Goal: Task Accomplishment & Management: Use online tool/utility

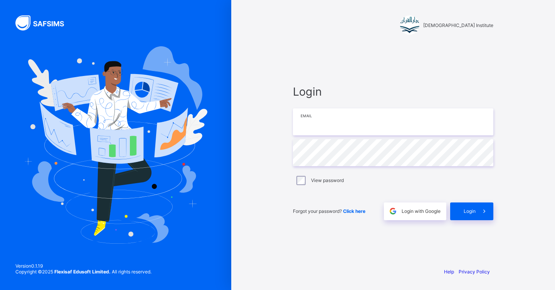
type input "**********"
click at [471, 212] on span "Login" at bounding box center [470, 211] width 12 height 6
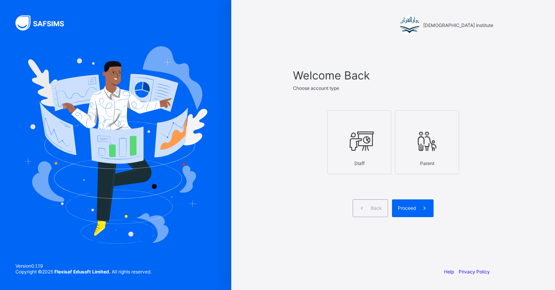
click at [360, 157] on div "Staff" at bounding box center [360, 163] width 56 height 13
click at [412, 207] on span "Proceed" at bounding box center [407, 208] width 18 height 6
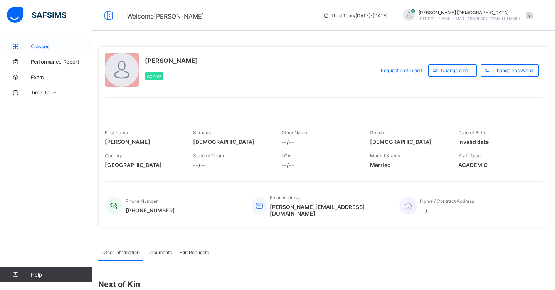
click at [38, 46] on span "Classes" at bounding box center [62, 46] width 62 height 6
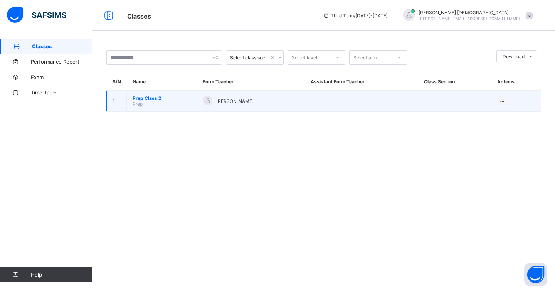
click at [153, 99] on span "Prep Class 2" at bounding box center [162, 98] width 59 height 6
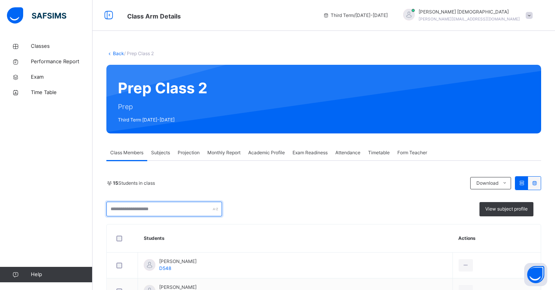
click at [218, 213] on input "text" at bounding box center [164, 209] width 116 height 15
click at [189, 154] on span "Projection" at bounding box center [189, 152] width 22 height 7
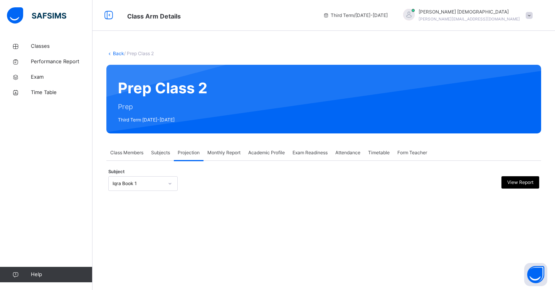
click at [174, 184] on div at bounding box center [169, 183] width 13 height 12
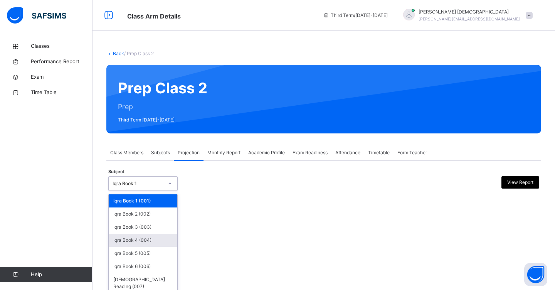
click at [157, 242] on div "Iqra Book 4 (004)" at bounding box center [143, 240] width 69 height 13
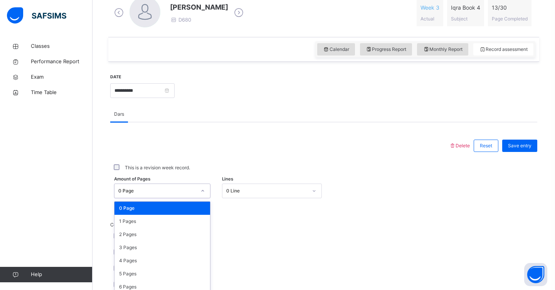
scroll to position [261, 0]
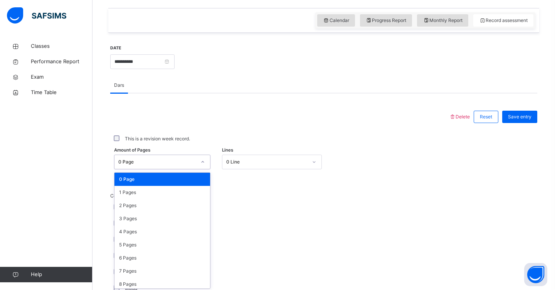
click at [207, 169] on div "option 0 Page focused, 1 of 31. 31 results available. Use Up and Down to choose…" at bounding box center [162, 162] width 96 height 15
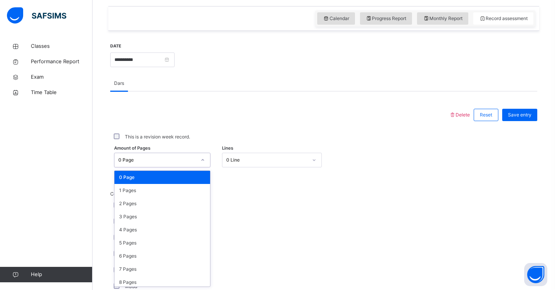
click at [207, 235] on div "4 Pages" at bounding box center [163, 229] width 96 height 13
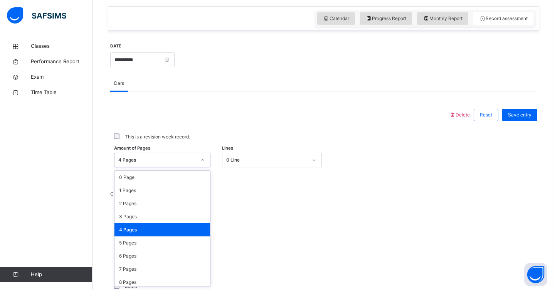
click at [203, 163] on icon at bounding box center [203, 160] width 5 height 8
click at [182, 193] on div "1 Pages" at bounding box center [163, 190] width 96 height 13
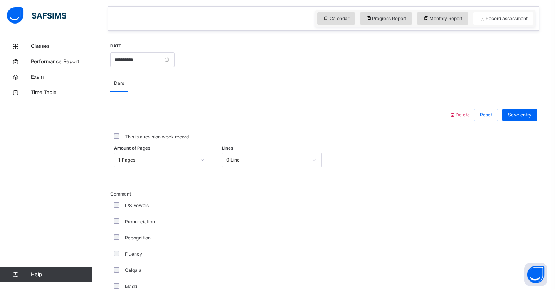
click at [394, 117] on div at bounding box center [279, 115] width 331 height 20
click at [510, 116] on span "Save entry" at bounding box center [520, 114] width 24 height 7
click at [516, 117] on span "Save entry" at bounding box center [520, 114] width 24 height 7
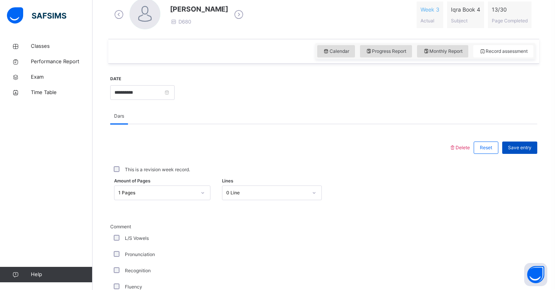
scroll to position [214, 0]
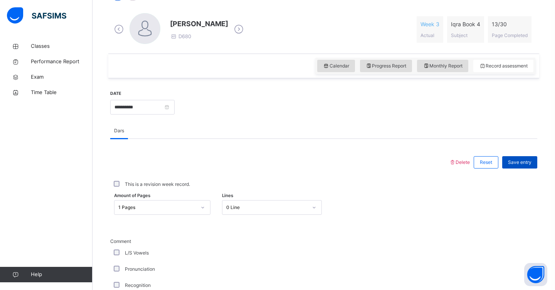
click at [521, 165] on span "Save entry" at bounding box center [520, 162] width 24 height 7
click at [518, 160] on span "Save entry" at bounding box center [520, 162] width 24 height 7
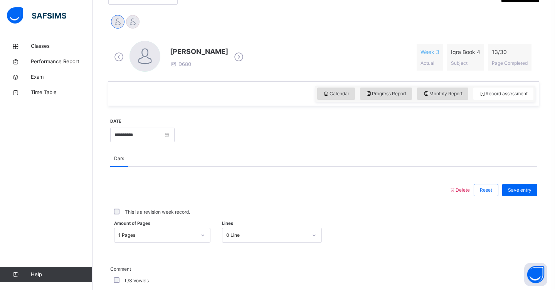
scroll to position [185, 0]
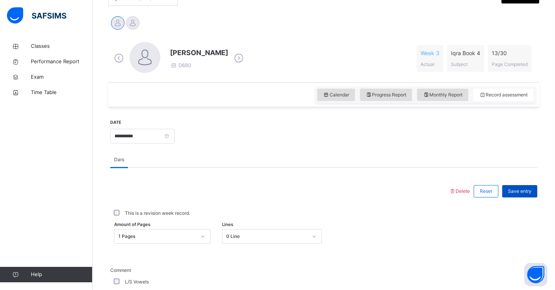
click at [516, 190] on span "Save entry" at bounding box center [520, 191] width 24 height 7
click at [131, 24] on div at bounding box center [132, 22] width 13 height 13
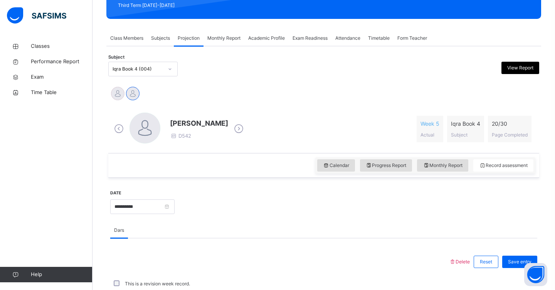
click at [133, 40] on span "Class Members" at bounding box center [126, 38] width 33 height 7
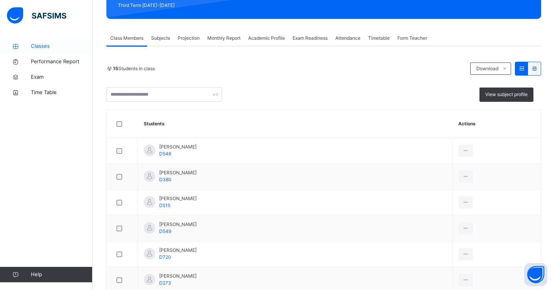
click at [56, 48] on span "Classes" at bounding box center [62, 46] width 62 height 8
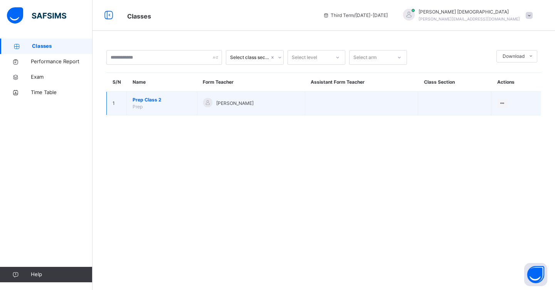
click at [163, 103] on span "Prep Class 2" at bounding box center [162, 99] width 59 height 7
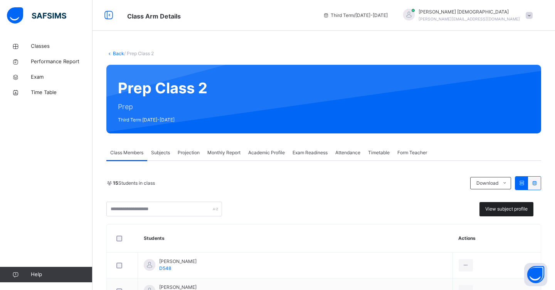
click at [504, 211] on span "View subject profile" at bounding box center [506, 209] width 42 height 7
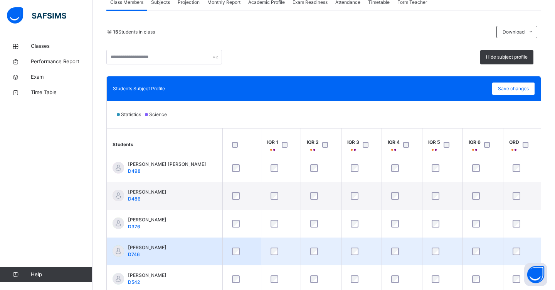
scroll to position [259, 0]
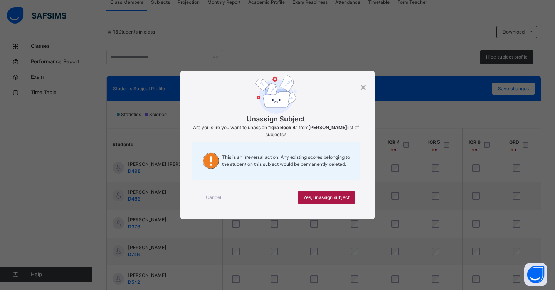
click at [316, 198] on span "Yes, unassign subject" at bounding box center [326, 197] width 46 height 7
click at [327, 198] on span "Yes, unassign subject" at bounding box center [326, 197] width 46 height 7
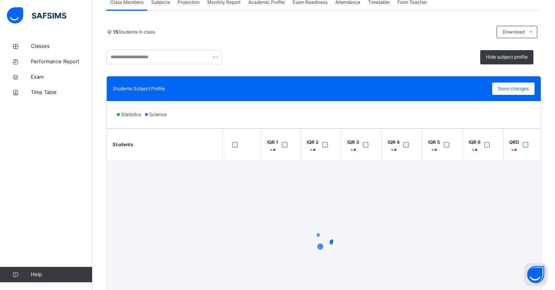
scroll to position [1, 0]
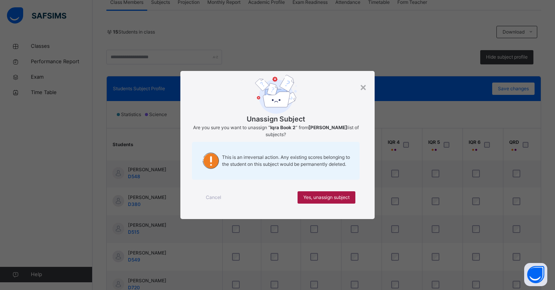
click at [313, 198] on span "Yes, unassign subject" at bounding box center [326, 197] width 46 height 7
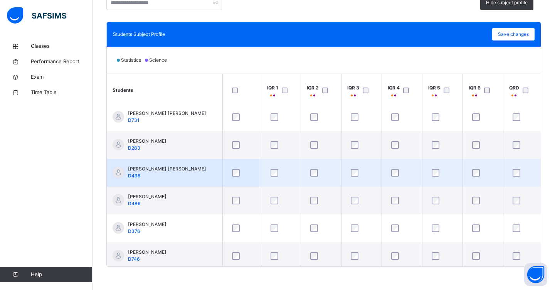
scroll to position [191, 0]
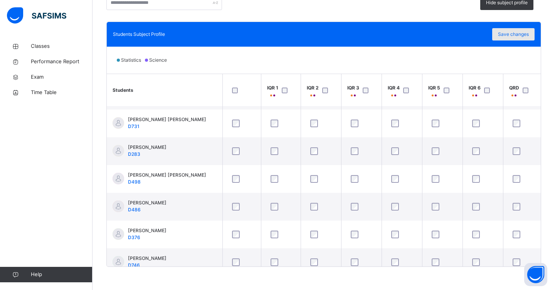
click at [509, 35] on span "Save changes" at bounding box center [513, 34] width 31 height 7
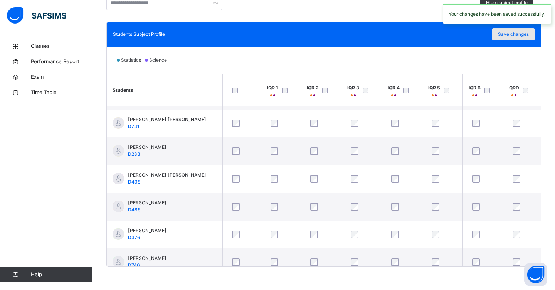
click at [509, 35] on span "Save changes" at bounding box center [513, 34] width 31 height 7
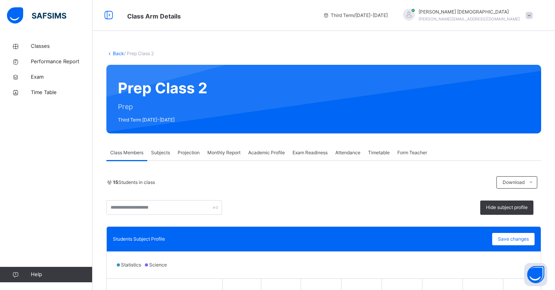
scroll to position [0, 0]
click at [47, 48] on span "Classes" at bounding box center [62, 46] width 62 height 8
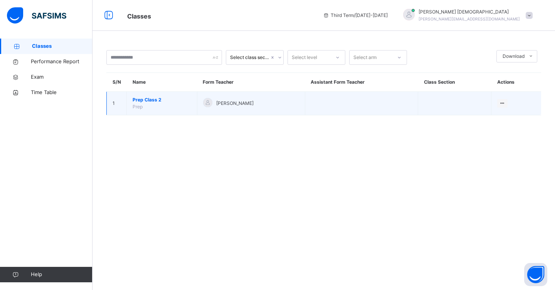
click at [162, 101] on span "Prep Class 2" at bounding box center [162, 99] width 59 height 7
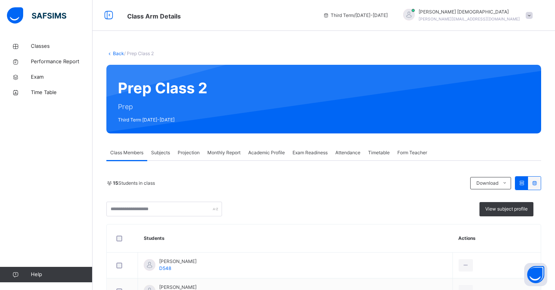
click at [189, 157] on div "Projection" at bounding box center [189, 152] width 30 height 15
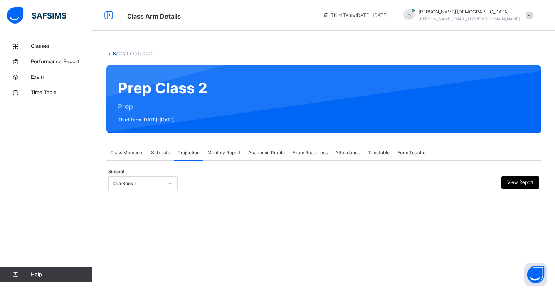
click at [169, 187] on div at bounding box center [169, 183] width 13 height 12
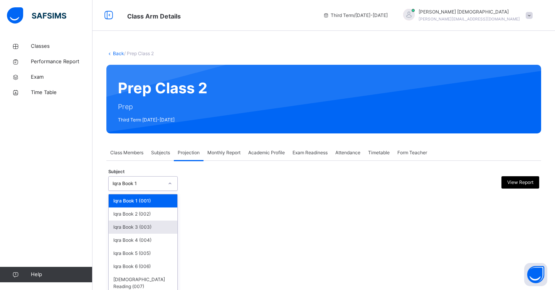
click at [147, 228] on div "Iqra Book 3 (003)" at bounding box center [143, 227] width 69 height 13
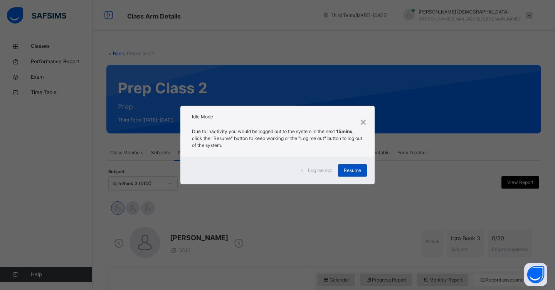
click at [353, 167] on span "Resume" at bounding box center [352, 170] width 17 height 7
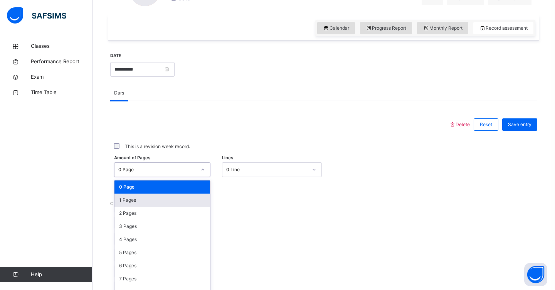
click at [202, 177] on div "option 1 Pages focused, 2 of 31. 31 results available. Use Up and Down to choos…" at bounding box center [162, 169] width 96 height 15
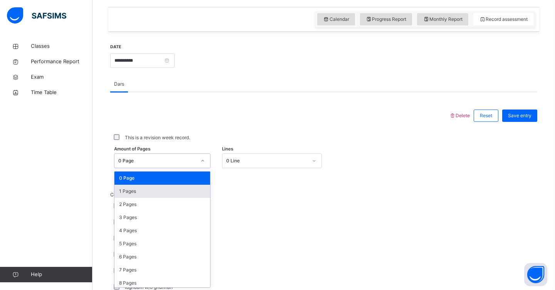
scroll to position [261, 0]
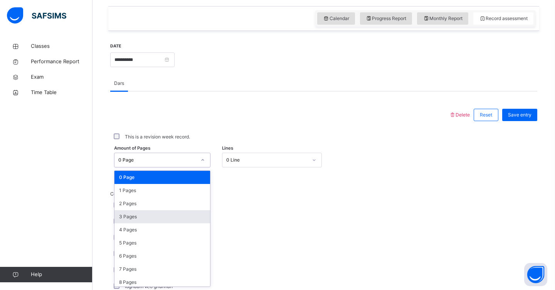
click at [167, 212] on div "3 Pages" at bounding box center [163, 216] width 96 height 13
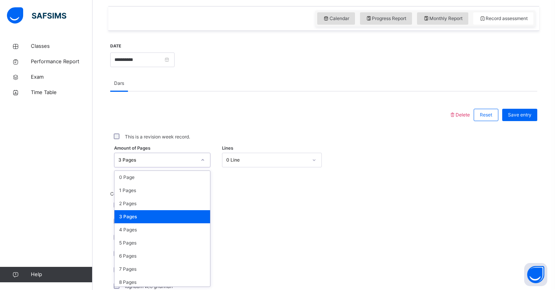
click at [202, 161] on icon at bounding box center [202, 160] width 3 height 2
click at [186, 197] on div "1 Pages" at bounding box center [163, 190] width 96 height 13
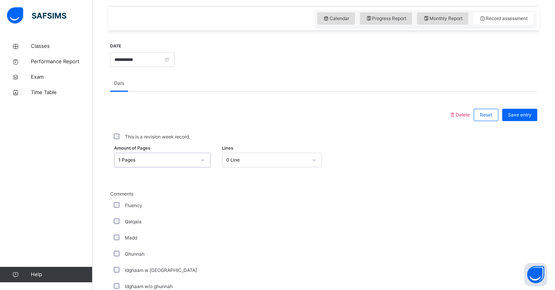
click at [202, 161] on icon at bounding box center [203, 160] width 5 height 8
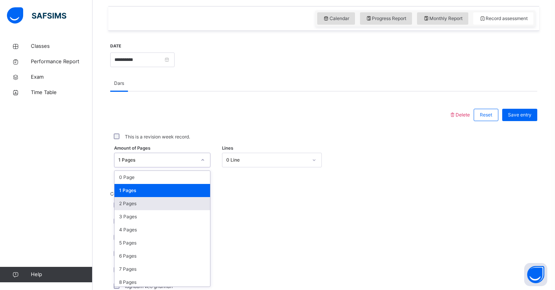
click at [185, 207] on div "2 Pages" at bounding box center [163, 203] width 96 height 13
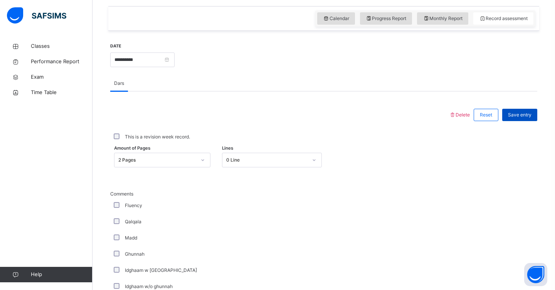
click at [519, 116] on span "Save entry" at bounding box center [520, 114] width 24 height 7
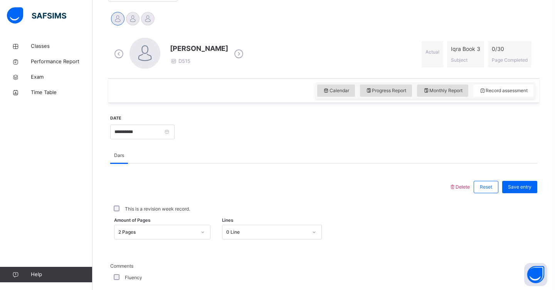
scroll to position [188, 0]
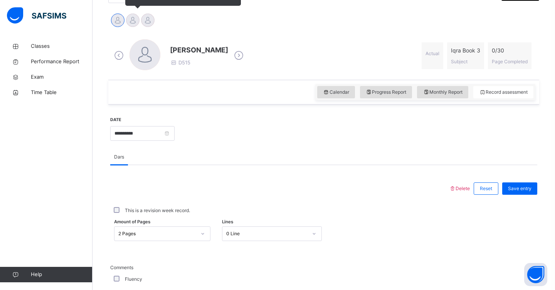
click at [132, 23] on div at bounding box center [132, 19] width 13 height 13
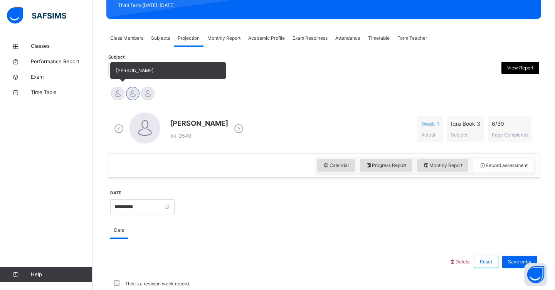
click at [116, 97] on div at bounding box center [117, 93] width 13 height 13
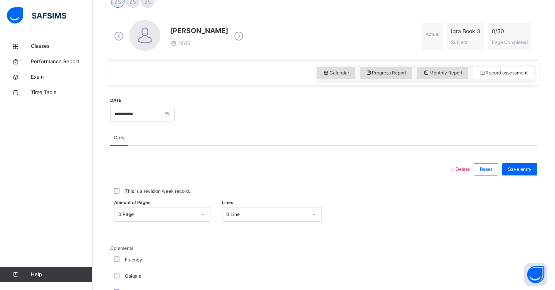
scroll to position [218, 0]
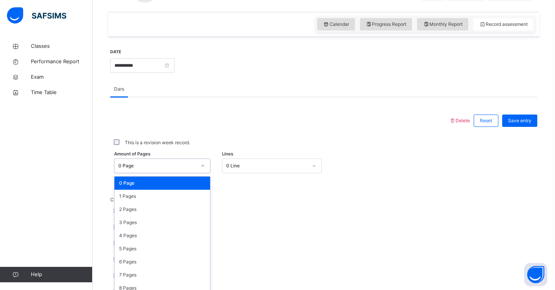
click at [206, 173] on div "option 0 Page focused, 1 of 31. 31 results available. Use Up and Down to choose…" at bounding box center [162, 165] width 96 height 15
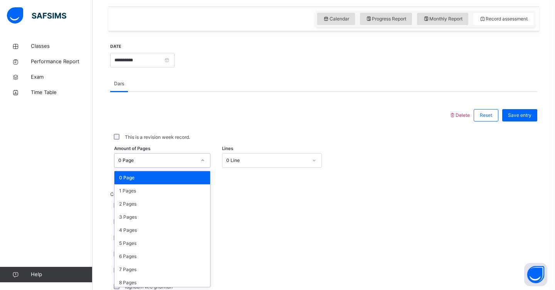
scroll to position [261, 0]
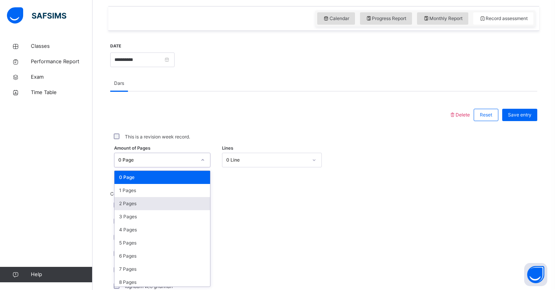
click at [171, 205] on div "2 Pages" at bounding box center [163, 203] width 96 height 13
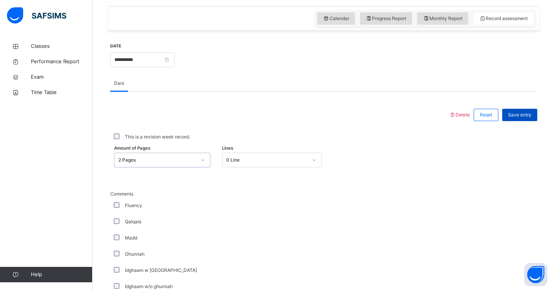
click at [526, 118] on span "Save entry" at bounding box center [520, 114] width 24 height 7
click at [493, 117] on div "Reset" at bounding box center [486, 115] width 25 height 12
click at [521, 115] on span "Save entry" at bounding box center [520, 114] width 24 height 7
click at [522, 115] on span "Save entry" at bounding box center [520, 114] width 24 height 7
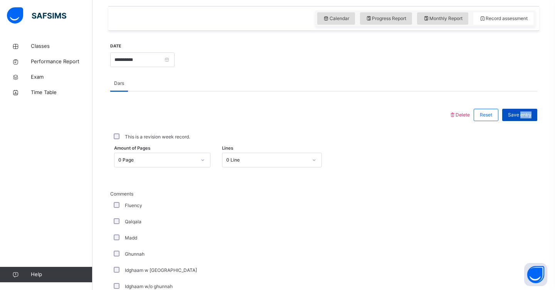
click at [522, 114] on span "Save entry" at bounding box center [520, 114] width 24 height 7
click at [202, 162] on div at bounding box center [202, 160] width 13 height 12
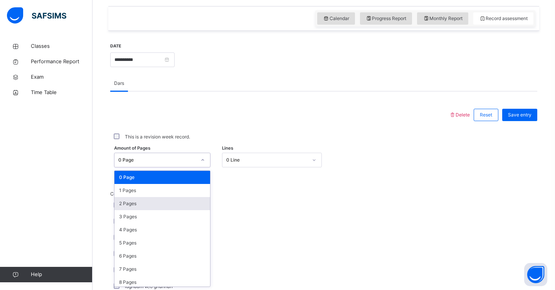
click at [184, 205] on div "2 Pages" at bounding box center [163, 203] width 96 height 13
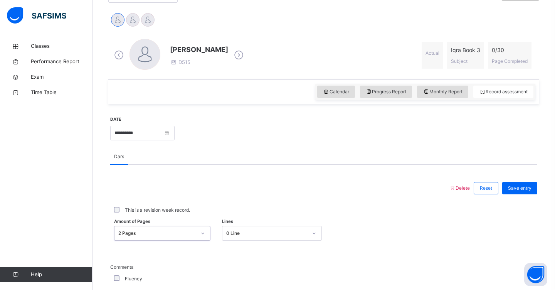
scroll to position [189, 0]
click at [533, 188] on div "Save entry" at bounding box center [519, 187] width 35 height 12
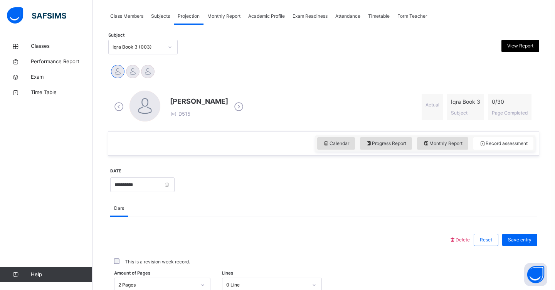
scroll to position [134, 0]
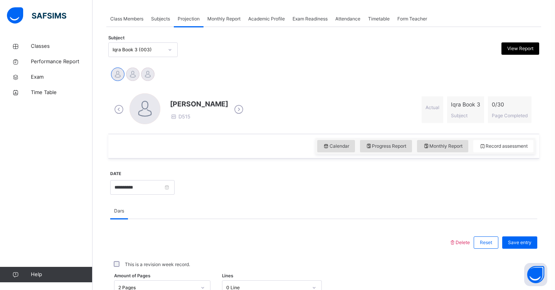
click at [172, 53] on div at bounding box center [169, 50] width 13 height 12
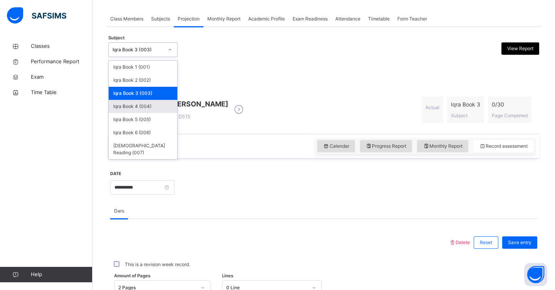
click at [149, 108] on div "Iqra Book 4 (004)" at bounding box center [143, 106] width 69 height 13
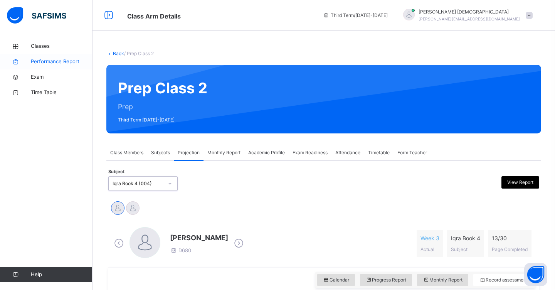
scroll to position [0, 0]
click at [40, 47] on span "Classes" at bounding box center [62, 46] width 62 height 8
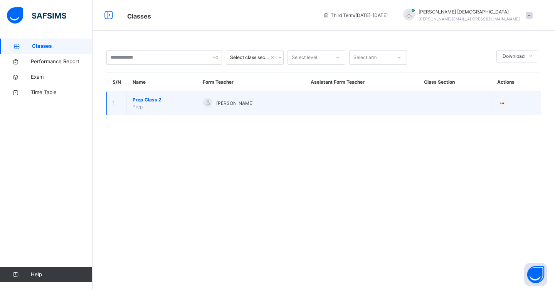
click at [159, 101] on span "Prep Class 2" at bounding box center [162, 99] width 59 height 7
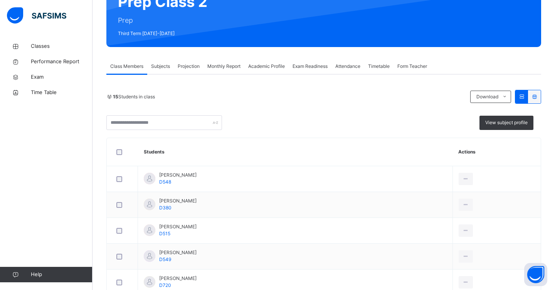
scroll to position [97, 0]
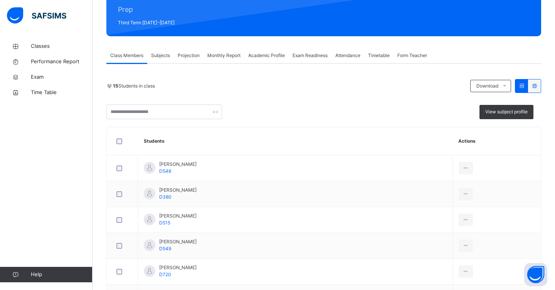
click at [163, 61] on div "Subjects" at bounding box center [160, 55] width 27 height 15
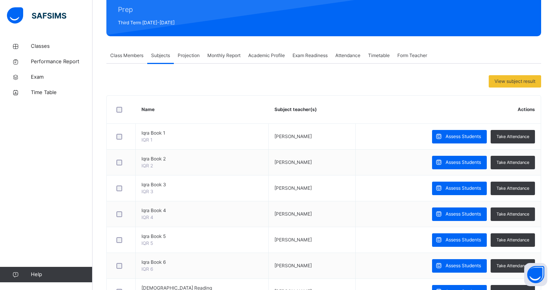
click at [187, 59] on span "Projection" at bounding box center [189, 55] width 22 height 7
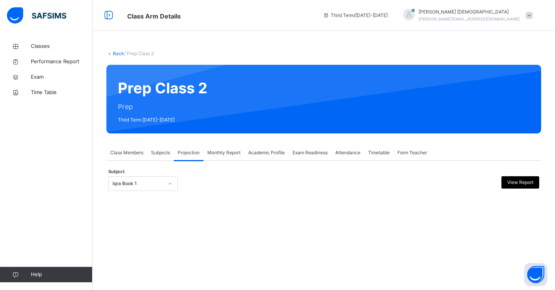
scroll to position [0, 0]
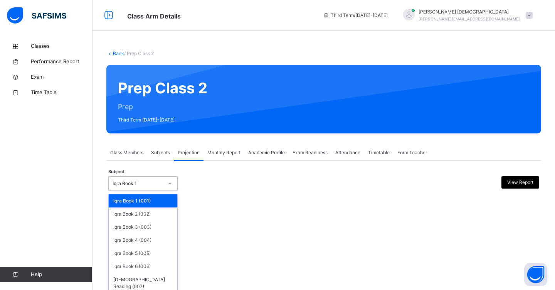
click at [170, 185] on icon at bounding box center [170, 184] width 5 height 8
click at [155, 225] on div "Iqra Book 3 (003)" at bounding box center [143, 227] width 69 height 13
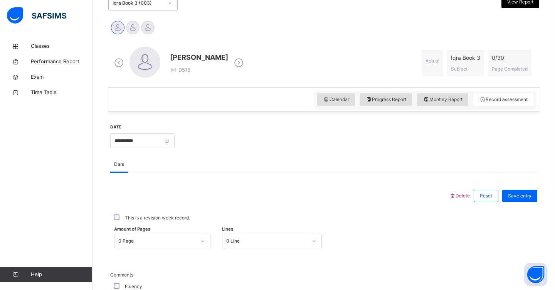
scroll to position [181, 0]
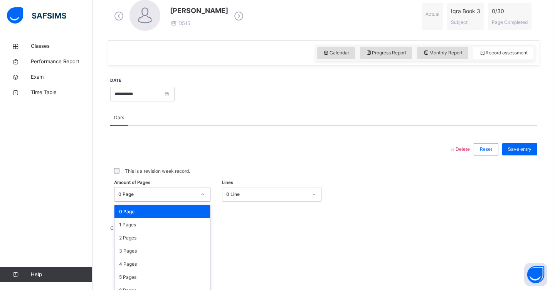
click at [202, 202] on div "option 0 Page focused, 1 of 31. 31 results available. Use Up and Down to choose…" at bounding box center [162, 194] width 96 height 15
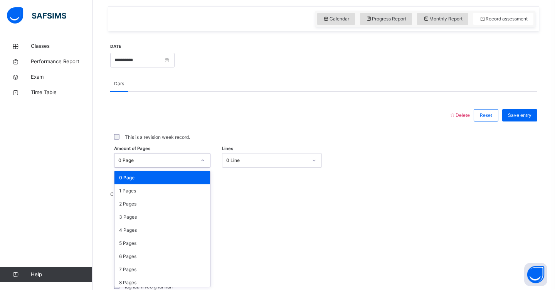
scroll to position [261, 0]
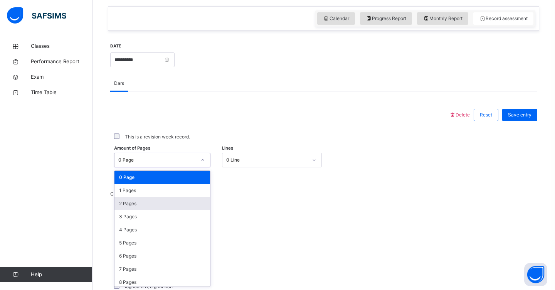
click at [179, 206] on div "2 Pages" at bounding box center [163, 203] width 96 height 13
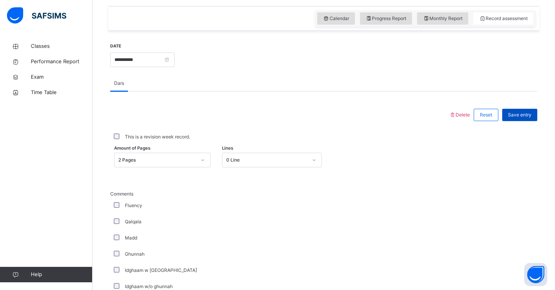
click at [522, 117] on span "Save entry" at bounding box center [520, 114] width 24 height 7
click at [522, 116] on span "Save entry" at bounding box center [520, 114] width 24 height 7
click at [527, 117] on span "Save entry" at bounding box center [520, 114] width 24 height 7
click at [511, 115] on span "Save entry" at bounding box center [520, 114] width 24 height 7
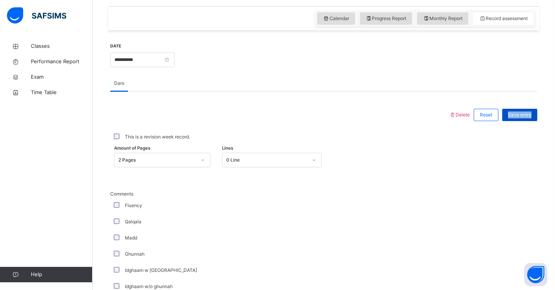
click at [511, 115] on span "Save entry" at bounding box center [520, 114] width 24 height 7
click at [525, 118] on span "Save entry" at bounding box center [520, 114] width 24 height 7
type input "*"
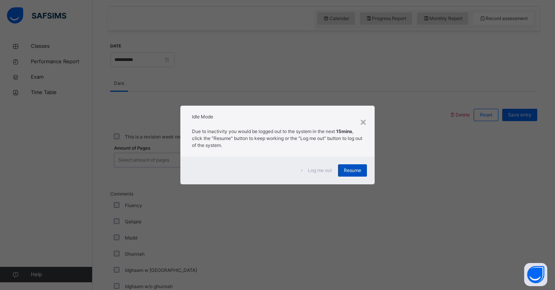
click at [355, 172] on span "Resume" at bounding box center [352, 170] width 17 height 7
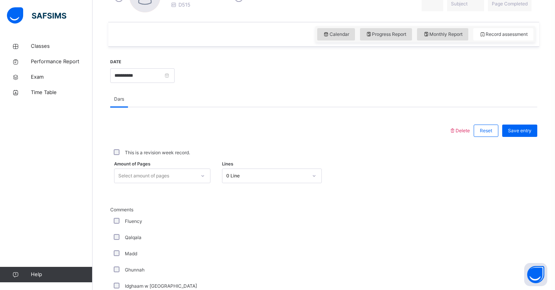
scroll to position [266, 0]
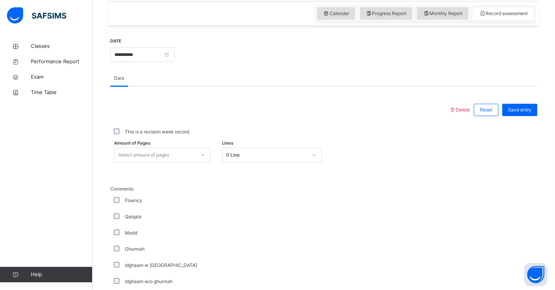
click at [189, 154] on div "Select amount of pages" at bounding box center [155, 155] width 81 height 12
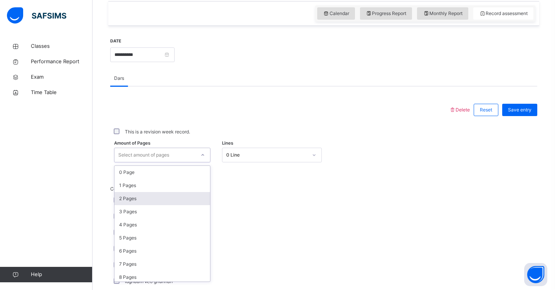
click at [165, 194] on div "2 Pages" at bounding box center [163, 198] width 96 height 13
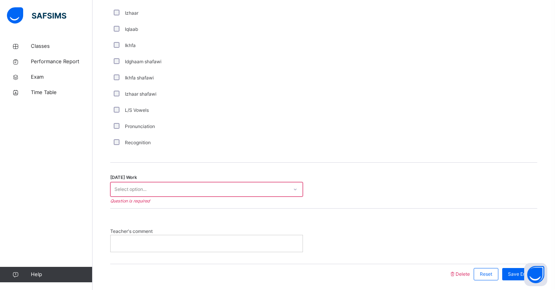
scroll to position [551, 0]
click at [193, 192] on div "Select option..." at bounding box center [199, 189] width 177 height 12
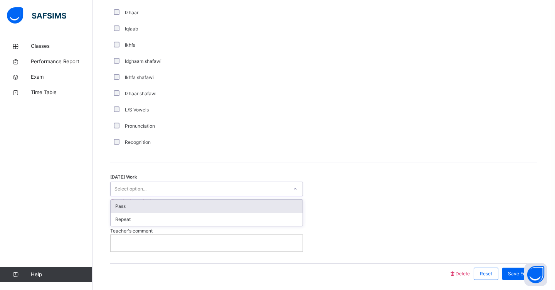
click at [185, 202] on div "Pass" at bounding box center [207, 206] width 192 height 13
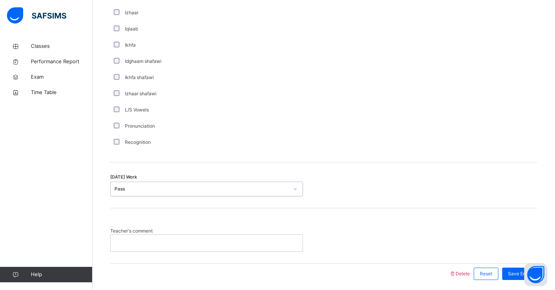
click at [165, 243] on p at bounding box center [206, 242] width 180 height 7
click at [509, 272] on span "Save Entry" at bounding box center [520, 273] width 24 height 7
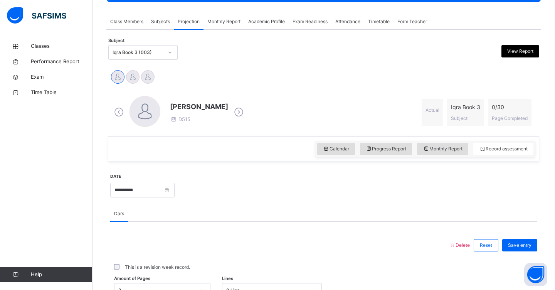
scroll to position [127, 0]
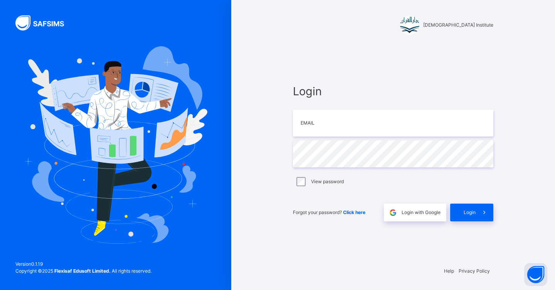
click at [287, 117] on div "Login Email Password View password Forgot your password? Click here Login with …" at bounding box center [393, 152] width 216 height 216
type input "**********"
click at [463, 207] on div "Login" at bounding box center [471, 213] width 43 height 18
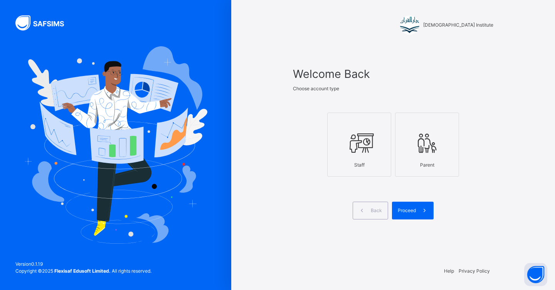
click at [356, 164] on div "Staff" at bounding box center [360, 165] width 56 height 15
click at [405, 206] on div "Proceed" at bounding box center [413, 211] width 42 height 18
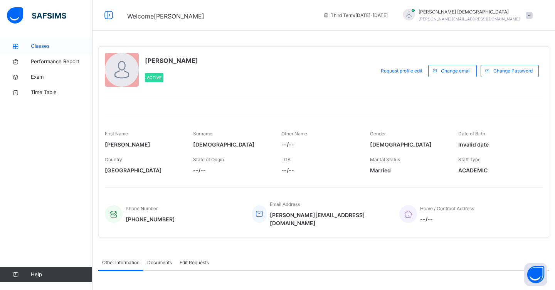
click at [48, 46] on span "Classes" at bounding box center [62, 46] width 62 height 8
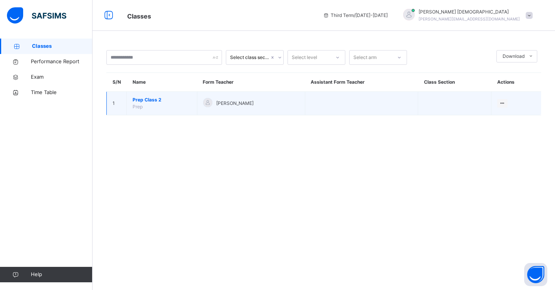
click at [153, 100] on span "Prep Class 2" at bounding box center [162, 99] width 59 height 7
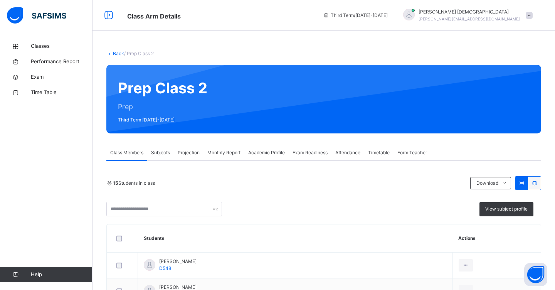
scroll to position [35, 0]
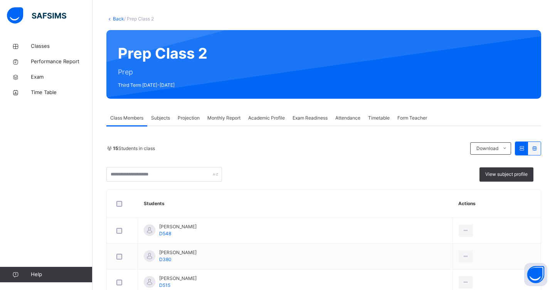
click at [193, 121] on span "Projection" at bounding box center [189, 118] width 22 height 7
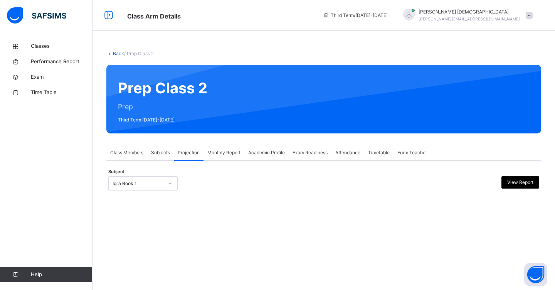
scroll to position [0, 0]
click at [159, 177] on div "Iqra Book 1" at bounding box center [142, 183] width 69 height 15
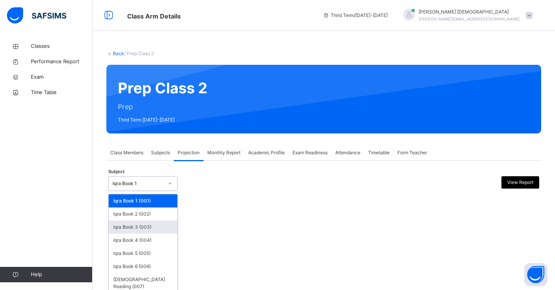
click at [151, 226] on div "Iqra Book 3 (003)" at bounding box center [143, 227] width 69 height 13
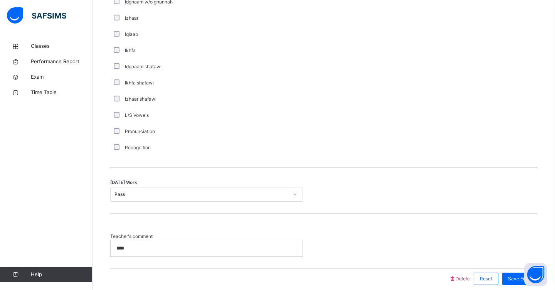
scroll to position [552, 0]
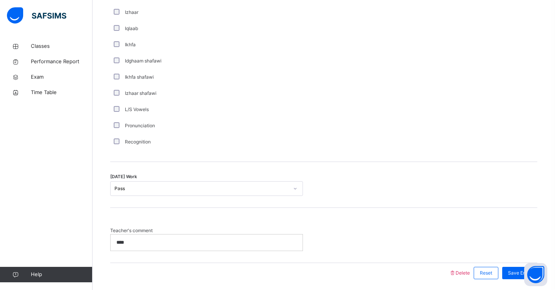
click at [220, 221] on div "Teacher's comment ****" at bounding box center [323, 235] width 427 height 55
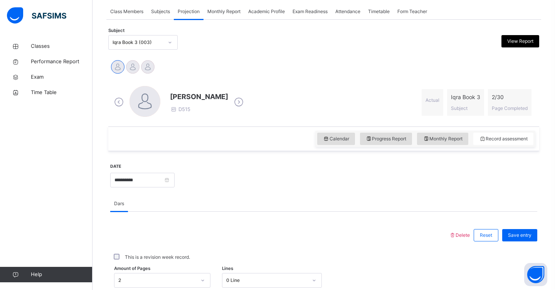
scroll to position [135, 0]
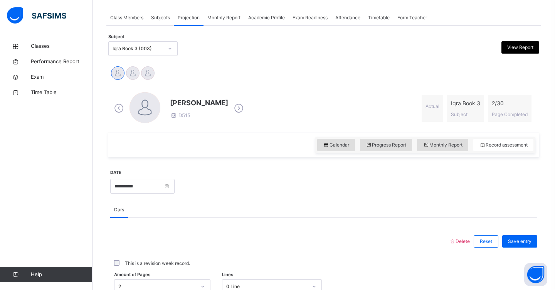
click at [134, 50] on div "Iqra Book 3 (003)" at bounding box center [138, 48] width 51 height 7
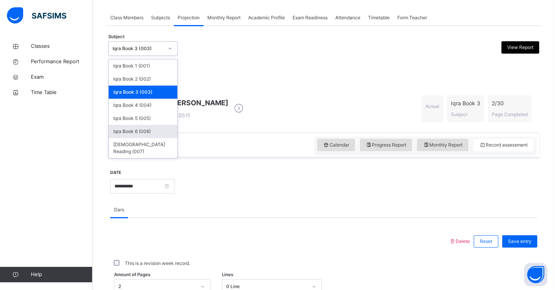
click at [148, 135] on div "Iqra Book 6 (006)" at bounding box center [143, 131] width 69 height 13
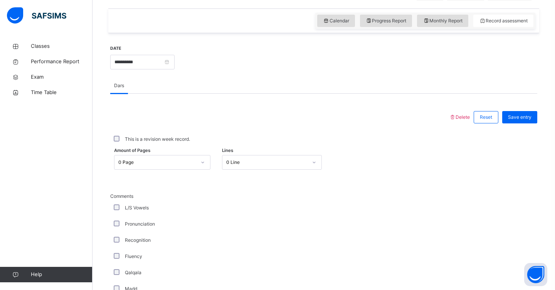
click at [155, 166] on div "0 Page" at bounding box center [157, 162] width 78 height 7
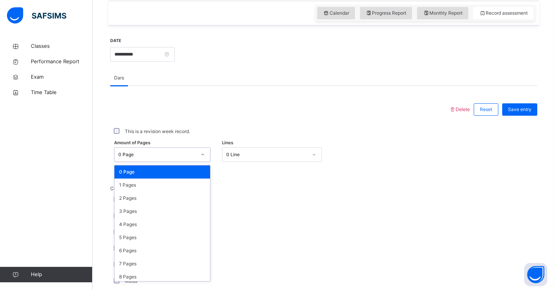
scroll to position [261, 0]
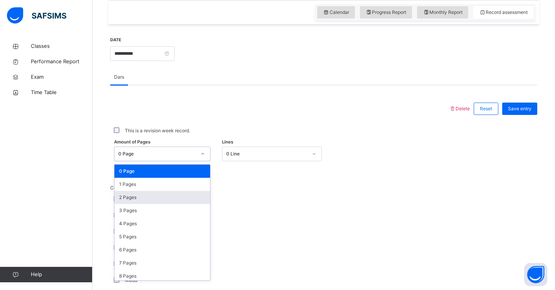
click at [143, 204] on div "2 Pages" at bounding box center [163, 197] width 96 height 13
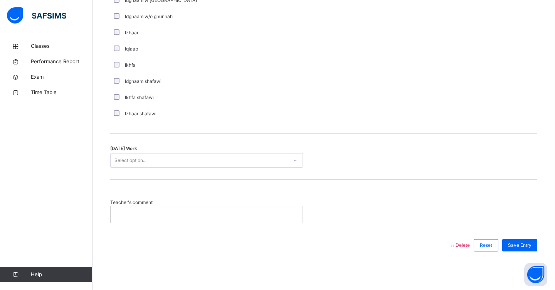
scroll to position [576, 0]
click at [202, 167] on div "Select option..." at bounding box center [199, 161] width 177 height 12
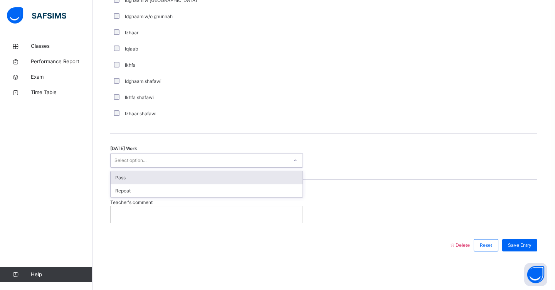
click at [189, 184] on div "Pass" at bounding box center [207, 177] width 192 height 13
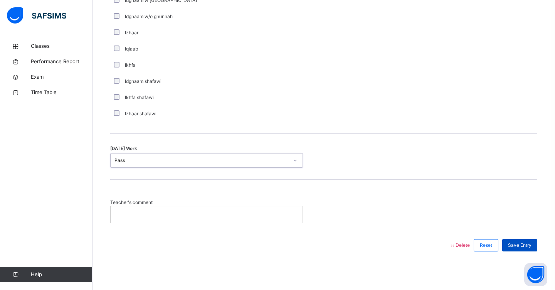
click at [518, 249] on span "Save Entry" at bounding box center [520, 245] width 24 height 7
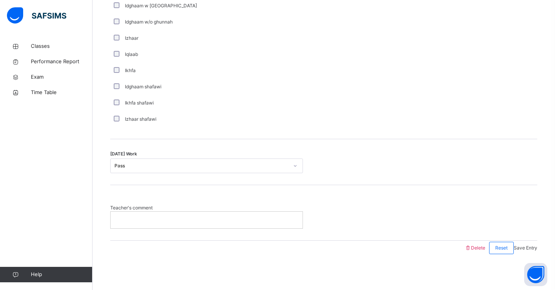
scroll to position [115, 0]
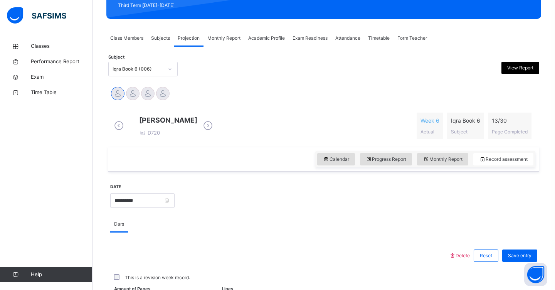
click at [147, 69] on div "Iqra Book 6 (006)" at bounding box center [138, 69] width 51 height 7
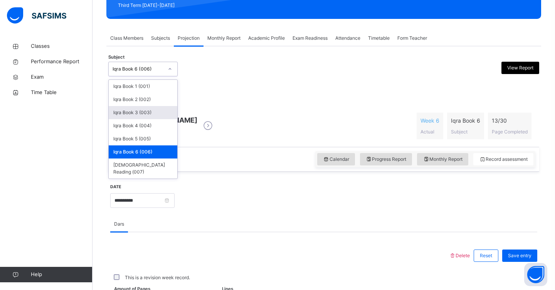
click at [155, 115] on div "Iqra Book 3 (003)" at bounding box center [143, 112] width 69 height 13
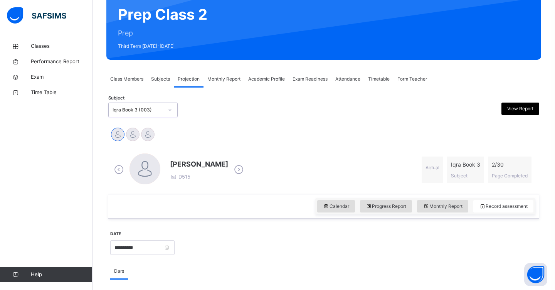
scroll to position [61, 0]
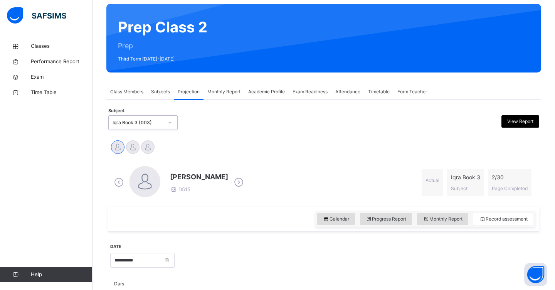
click at [135, 126] on div "Iqra Book 3 (003)" at bounding box center [138, 122] width 51 height 7
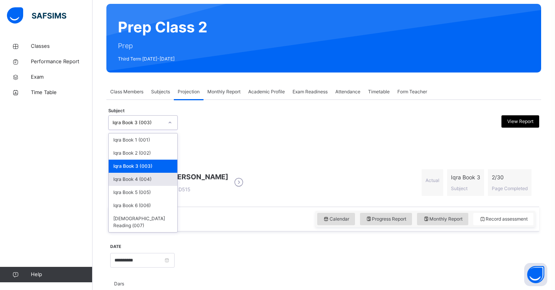
click at [142, 177] on div "Iqra Book 4 (004)" at bounding box center [143, 179] width 69 height 13
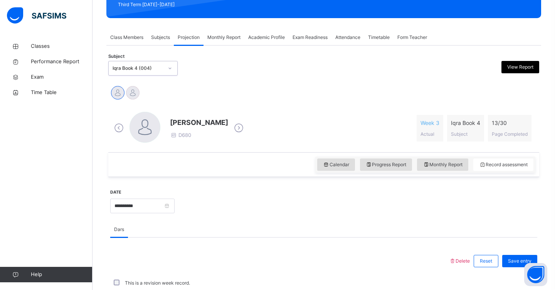
scroll to position [116, 0]
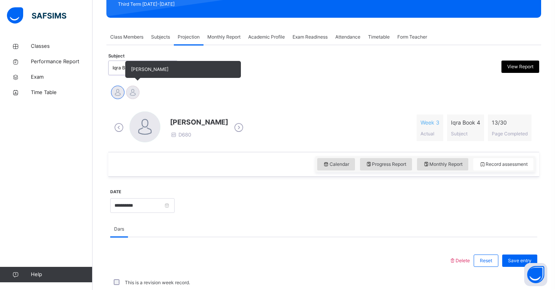
click at [130, 92] on div at bounding box center [132, 92] width 13 height 13
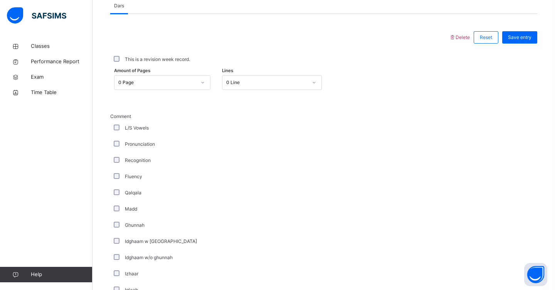
scroll to position [333, 0]
click at [162, 88] on div "0 Page" at bounding box center [155, 82] width 81 height 12
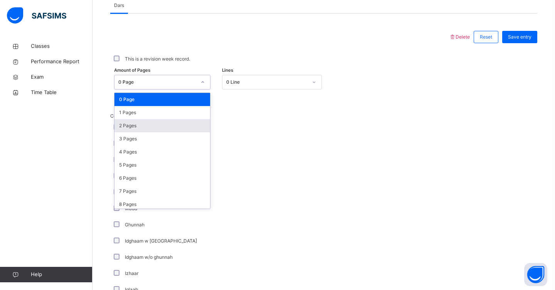
click at [152, 131] on div "2 Pages" at bounding box center [163, 125] width 96 height 13
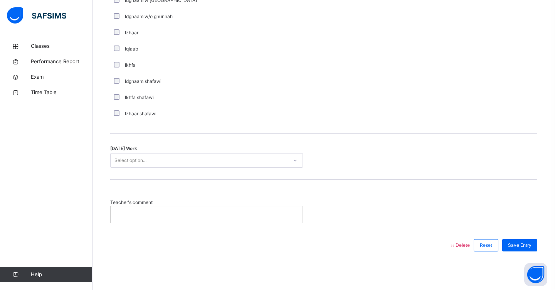
scroll to position [580, 0]
click at [177, 165] on div "Select option..." at bounding box center [199, 161] width 177 height 12
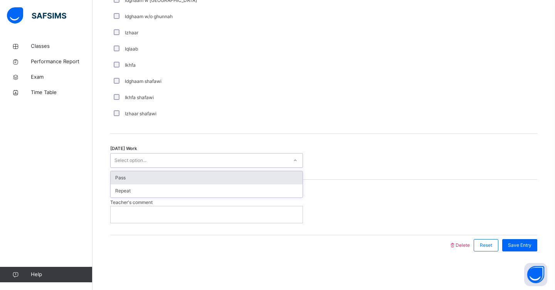
click at [161, 181] on div "Pass" at bounding box center [207, 177] width 192 height 13
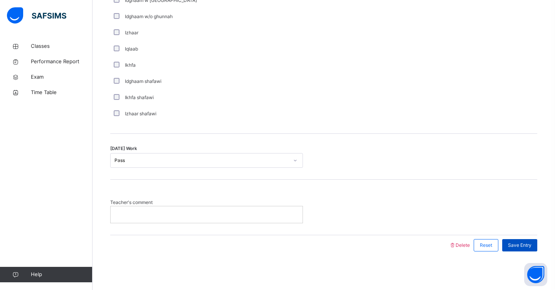
click at [515, 245] on span "Save Entry" at bounding box center [520, 245] width 24 height 7
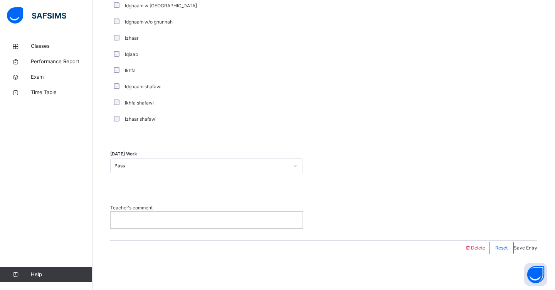
scroll to position [115, 0]
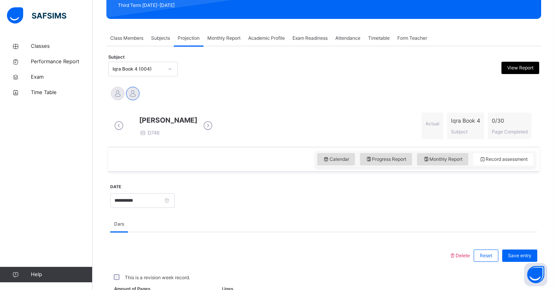
click at [232, 40] on span "Monthly Report" at bounding box center [223, 38] width 33 height 7
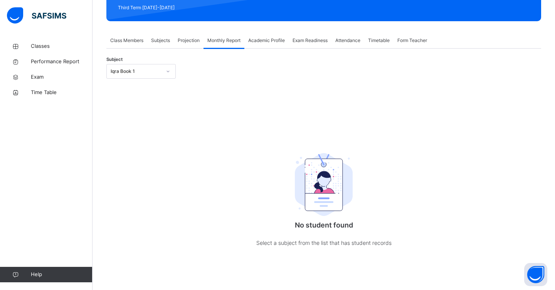
scroll to position [112, 0]
click at [152, 76] on div "Iqra Book 1" at bounding box center [134, 72] width 54 height 12
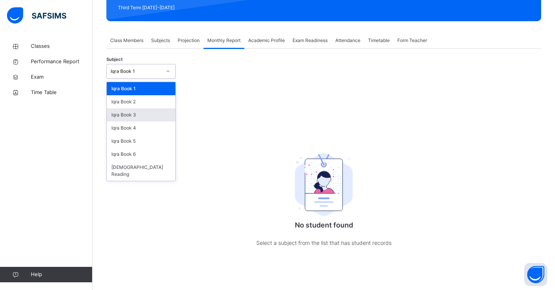
click at [153, 115] on div "Iqra Book 3" at bounding box center [141, 114] width 69 height 13
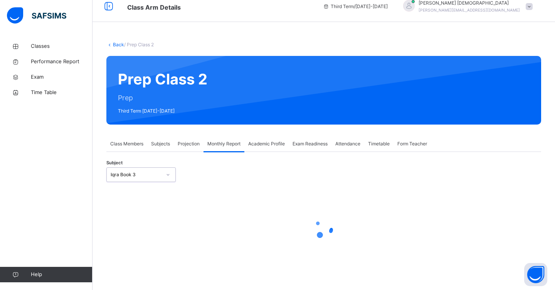
select select "****"
select select "*"
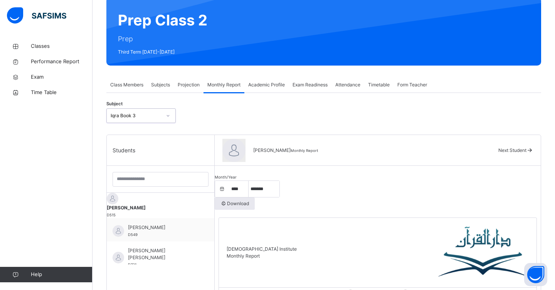
scroll to position [50, 0]
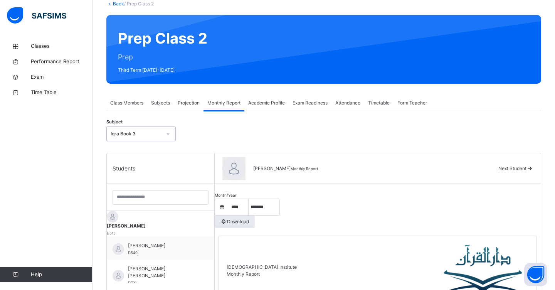
click at [182, 104] on span "Projection" at bounding box center [189, 102] width 22 height 7
